Goal: Information Seeking & Learning: Learn about a topic

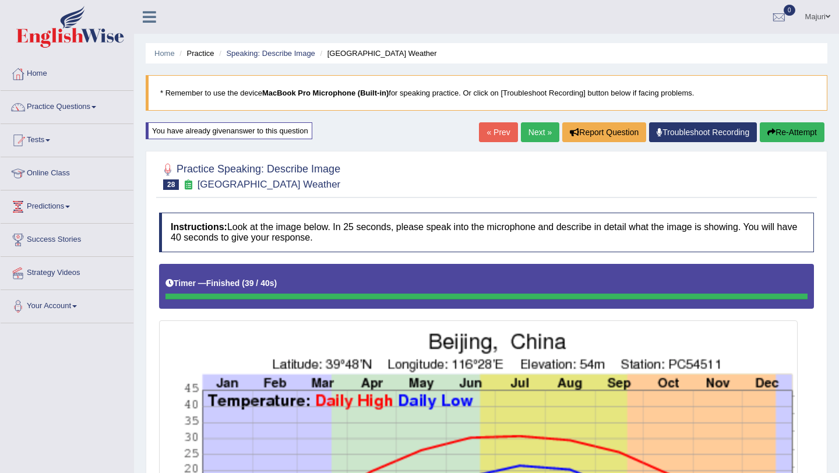
click at [788, 135] on button "Re-Attempt" at bounding box center [792, 132] width 65 height 20
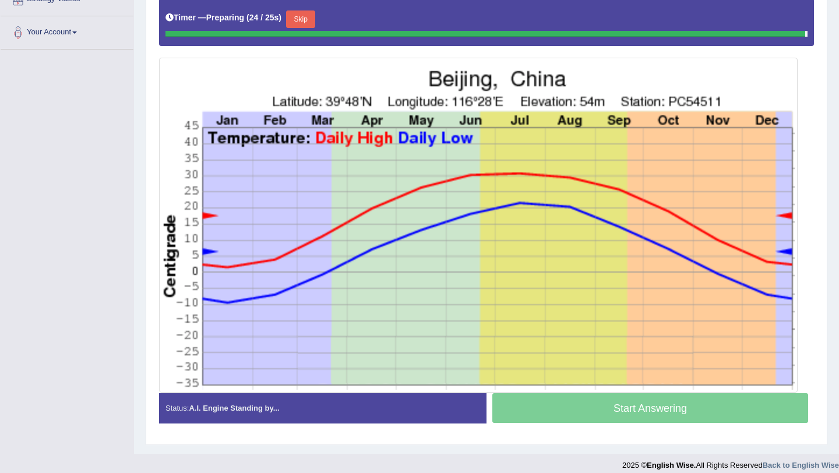
scroll to position [272, 0]
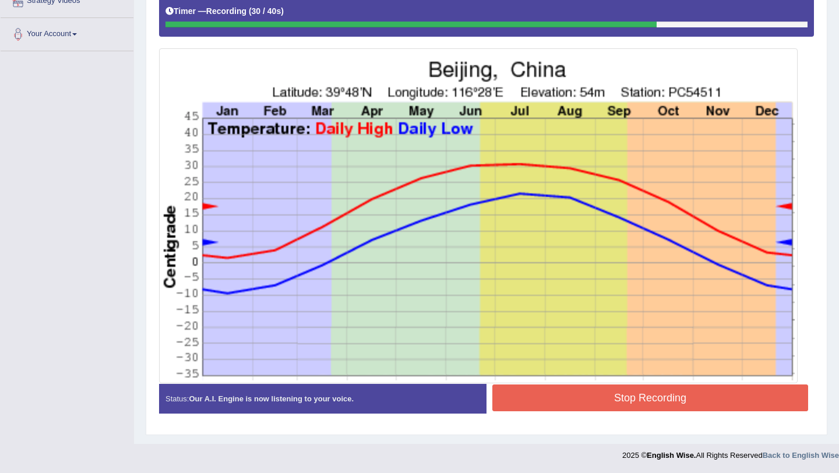
click at [708, 404] on button "Stop Recording" at bounding box center [651, 398] width 316 height 27
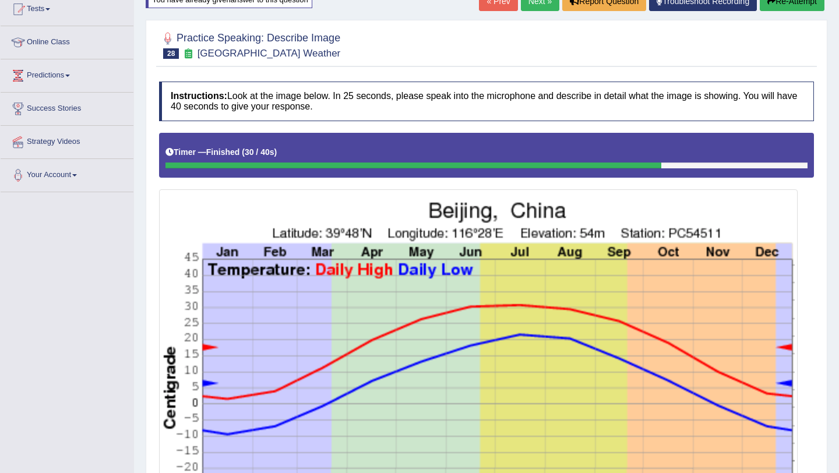
scroll to position [125, 0]
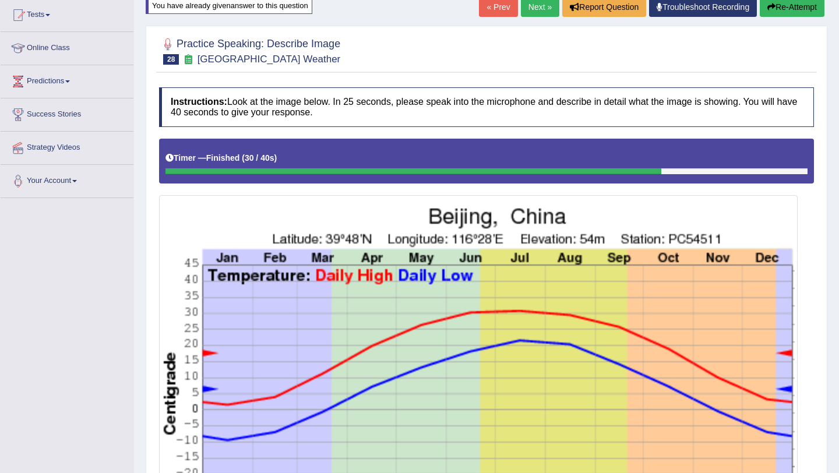
click at [778, 12] on button "Re-Attempt" at bounding box center [792, 7] width 65 height 20
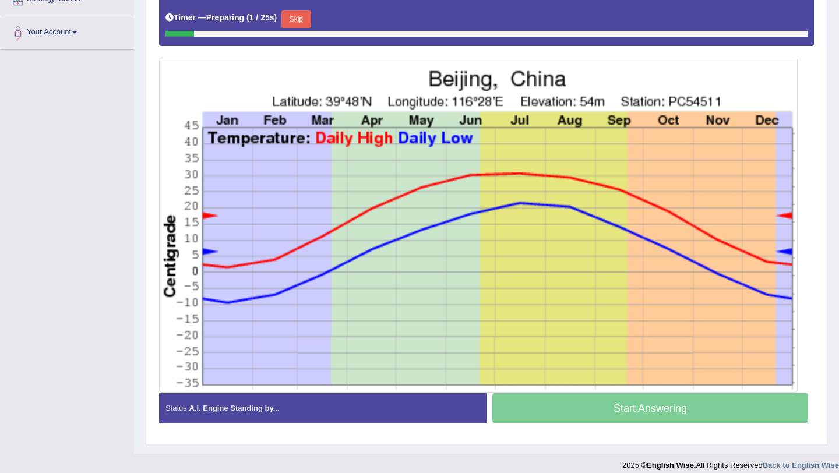
scroll to position [270, 0]
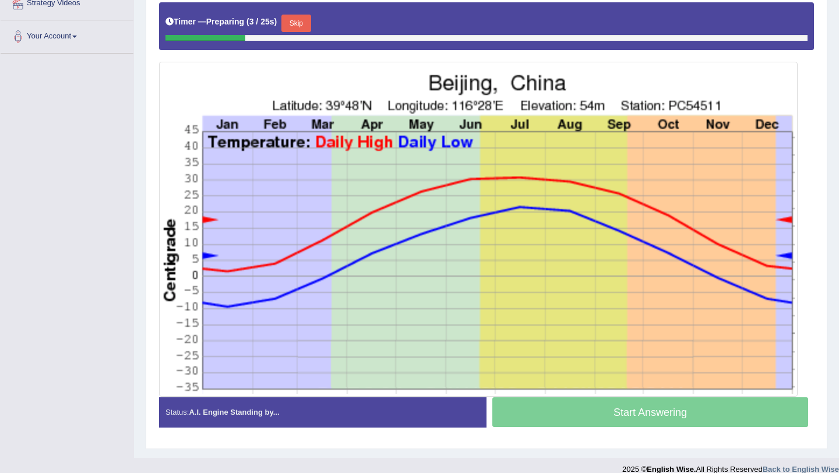
click at [297, 28] on button "Skip" at bounding box center [296, 23] width 29 height 17
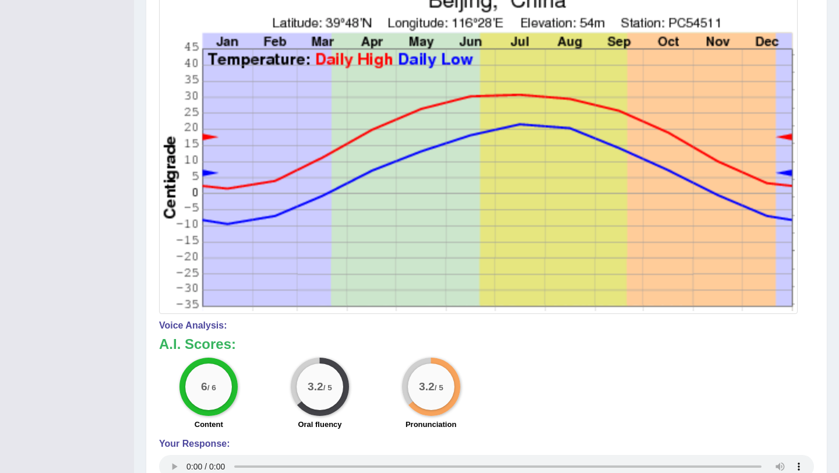
scroll to position [0, 0]
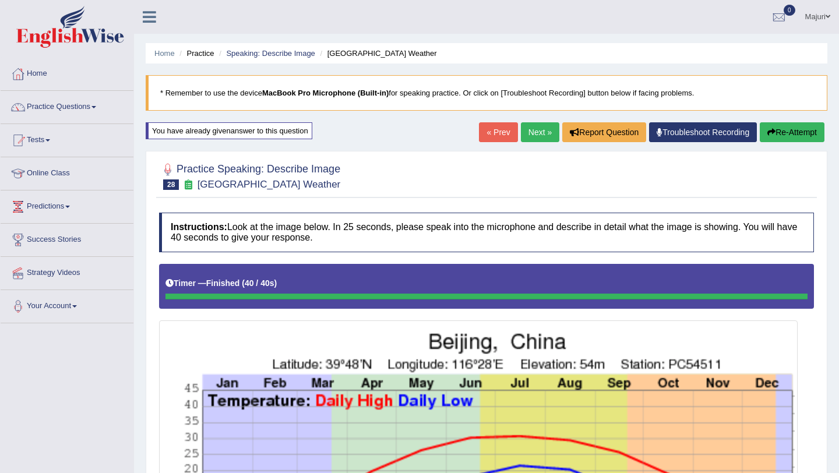
click at [782, 137] on button "Re-Attempt" at bounding box center [792, 132] width 65 height 20
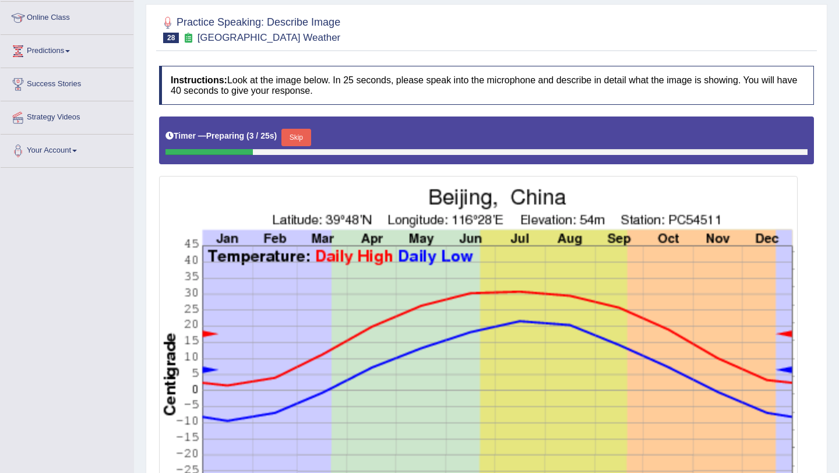
scroll to position [218, 0]
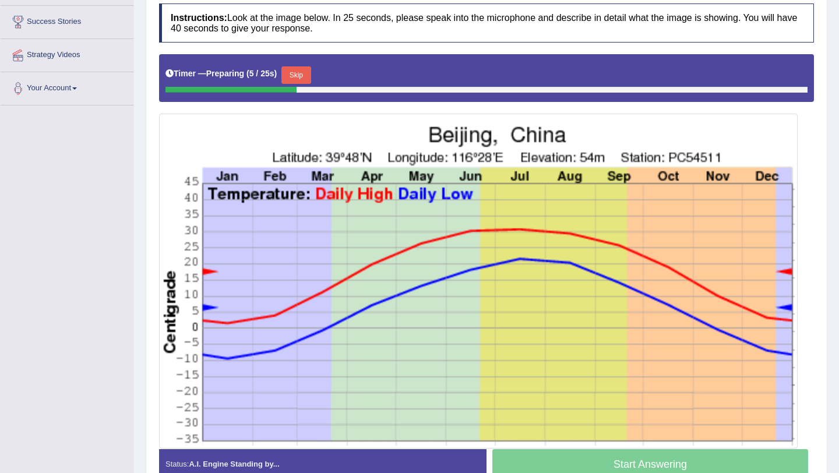
click at [307, 83] on button "Skip" at bounding box center [296, 74] width 29 height 17
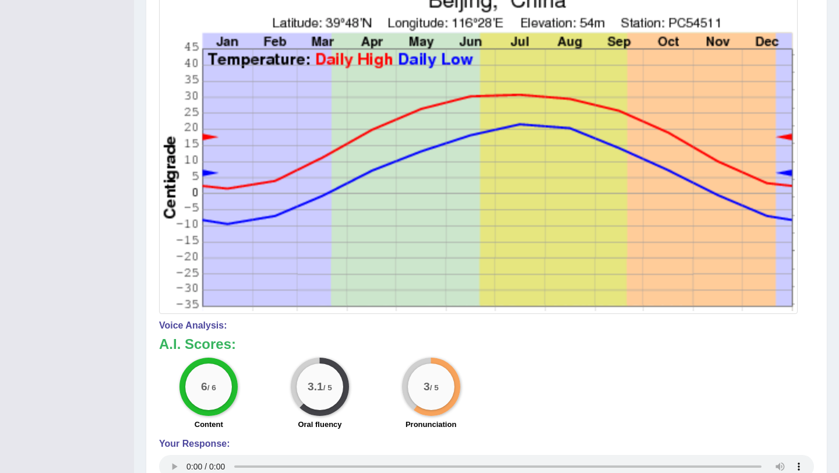
scroll to position [0, 0]
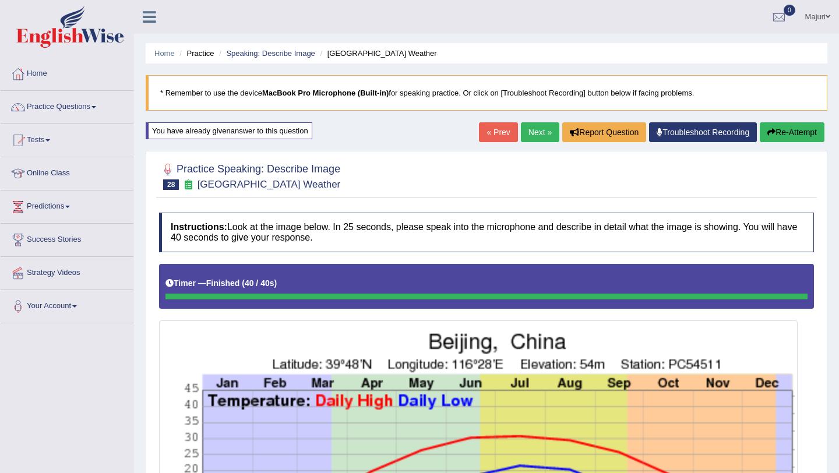
click at [791, 132] on button "Re-Attempt" at bounding box center [792, 132] width 65 height 20
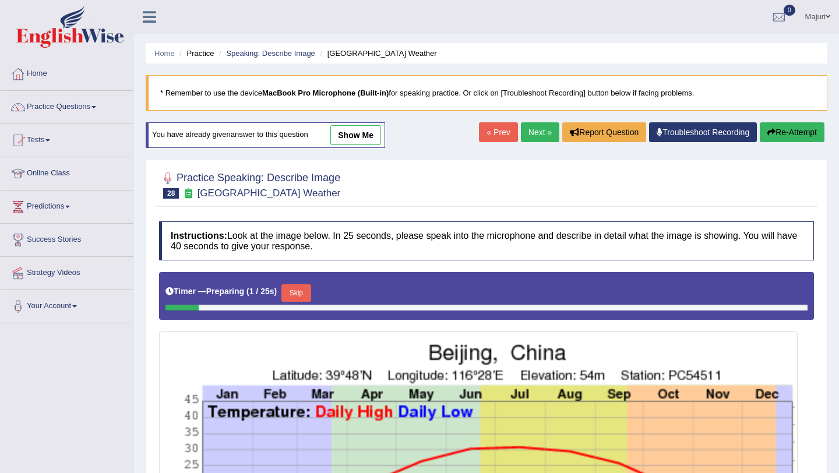
click at [536, 137] on link "Next »" at bounding box center [540, 132] width 38 height 20
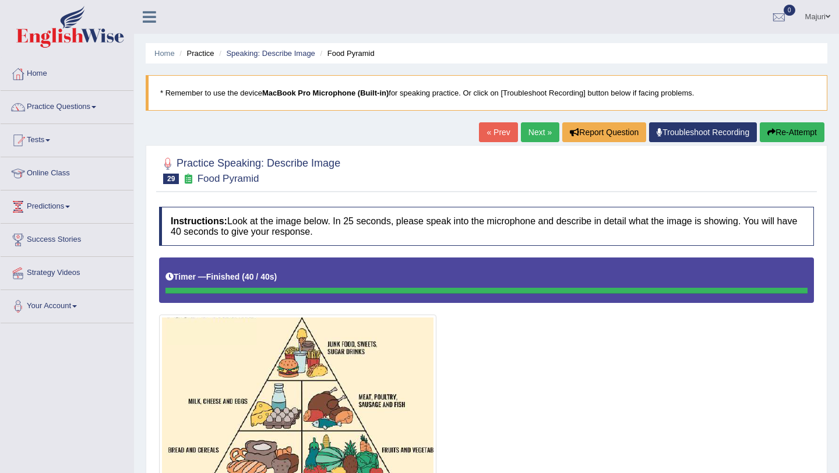
click at [789, 138] on button "Re-Attempt" at bounding box center [792, 132] width 65 height 20
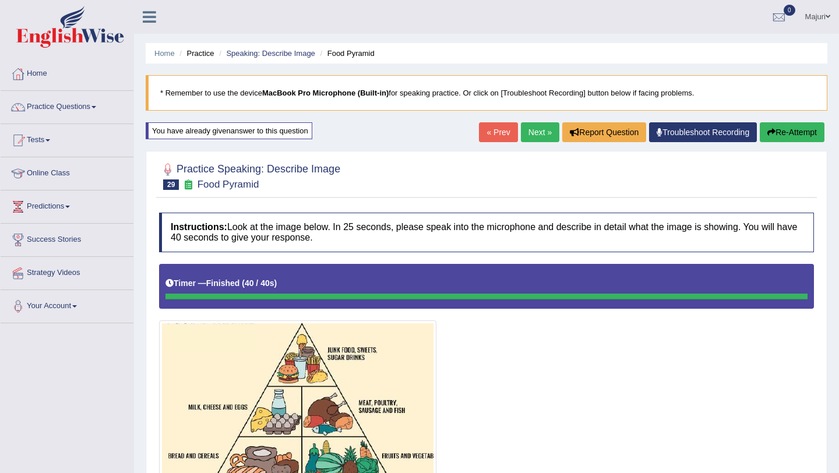
click at [780, 135] on button "Re-Attempt" at bounding box center [792, 132] width 65 height 20
click at [799, 131] on button "Re-Attempt" at bounding box center [792, 132] width 65 height 20
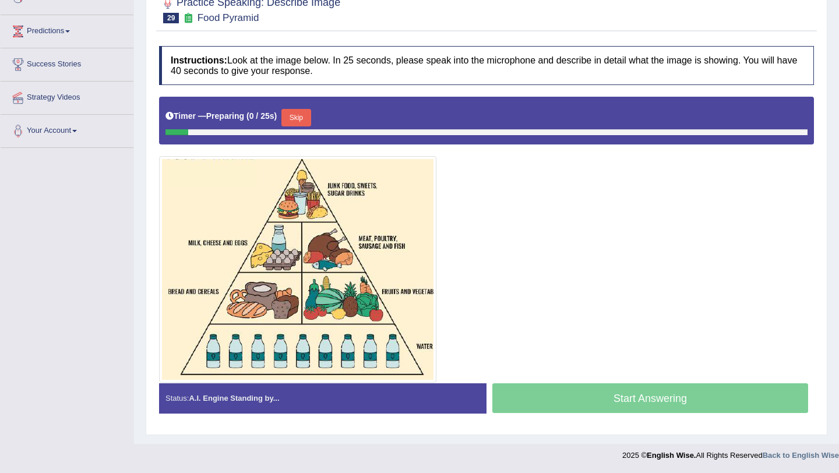
scroll to position [150, 0]
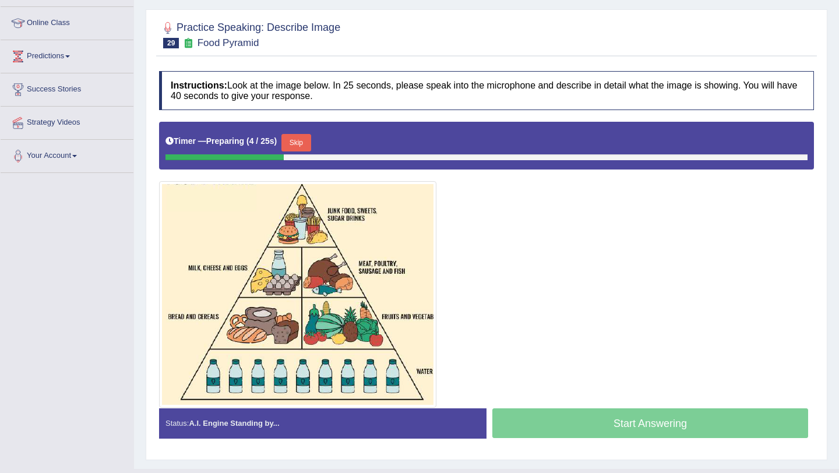
click at [308, 148] on button "Skip" at bounding box center [296, 142] width 29 height 17
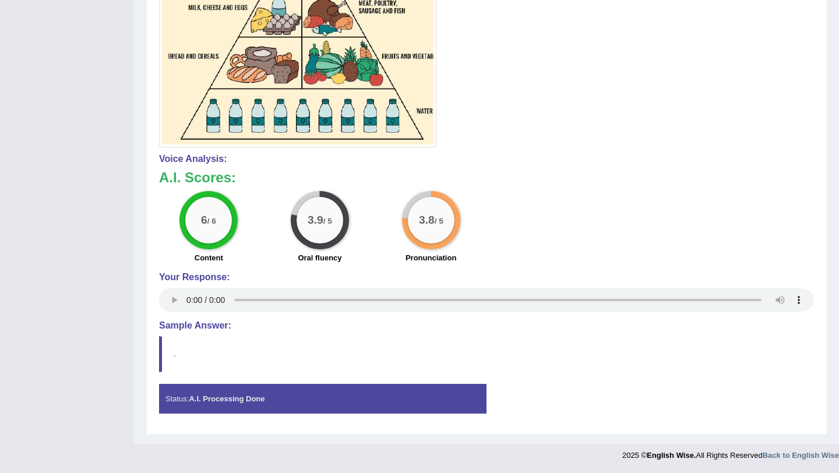
scroll to position [0, 0]
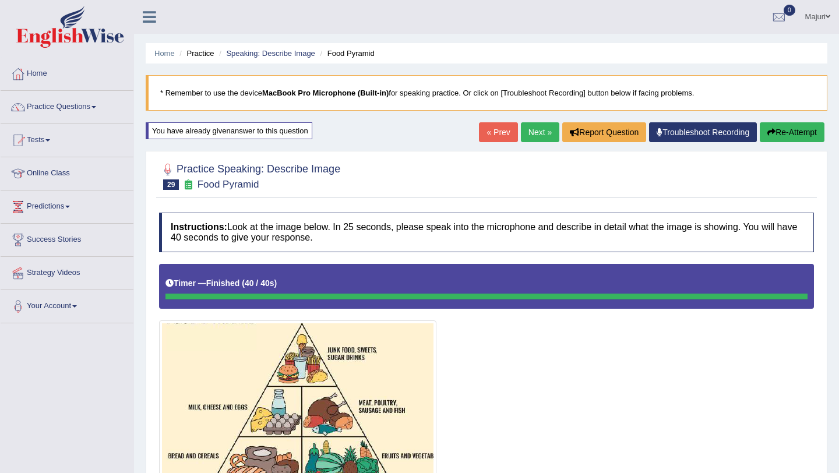
click at [538, 137] on link "Next »" at bounding box center [540, 132] width 38 height 20
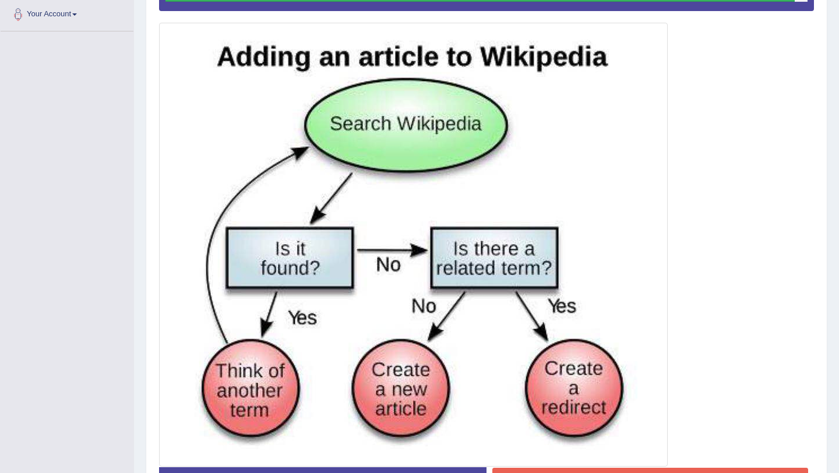
scroll to position [375, 0]
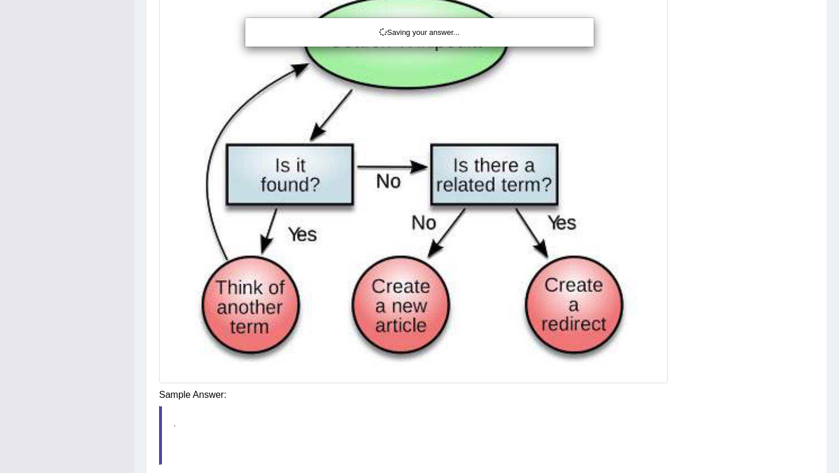
drag, startPoint x: 628, startPoint y: 399, endPoint x: 129, endPoint y: 111, distance: 575.9
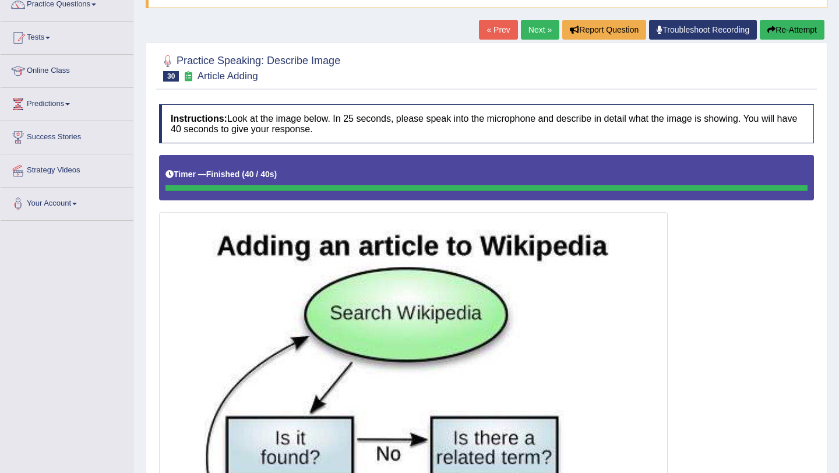
scroll to position [88, 0]
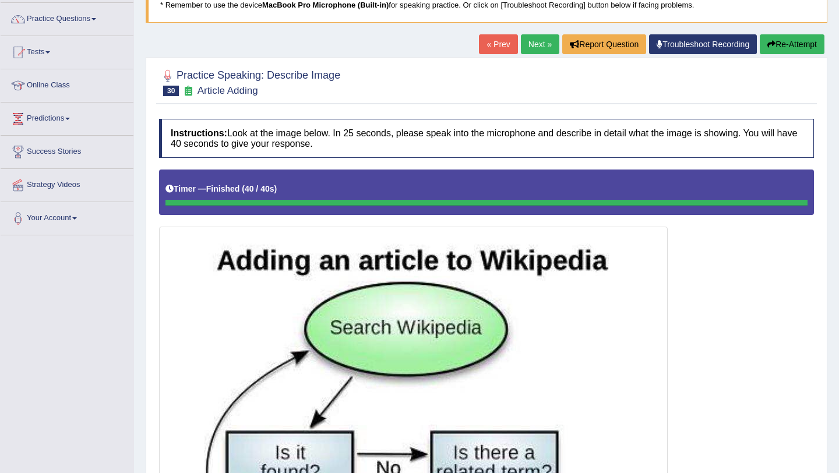
click at [786, 50] on button "Re-Attempt" at bounding box center [792, 44] width 65 height 20
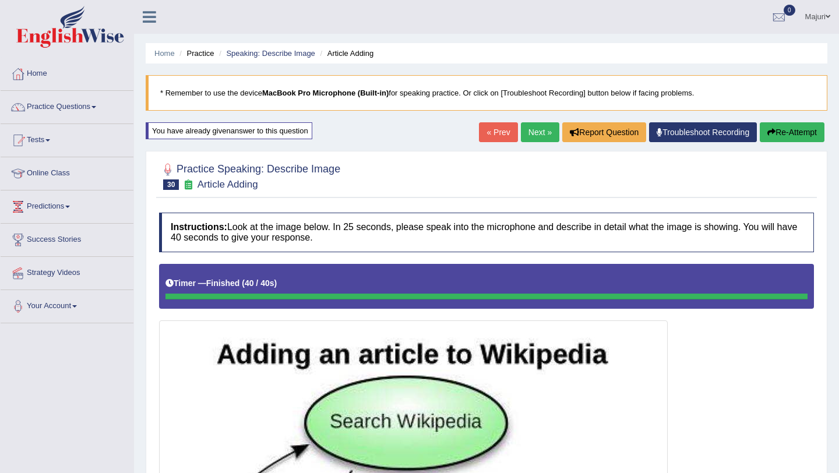
click at [538, 126] on link "Next »" at bounding box center [540, 132] width 38 height 20
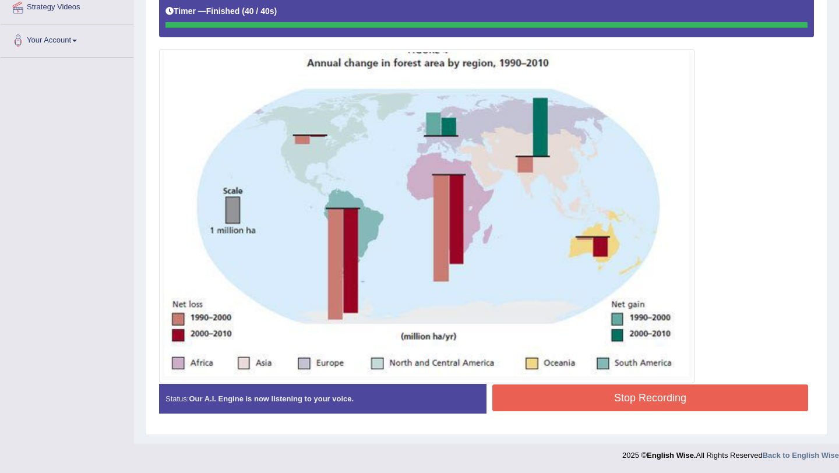
scroll to position [269, 0]
